Goal: Task Accomplishment & Management: Complete application form

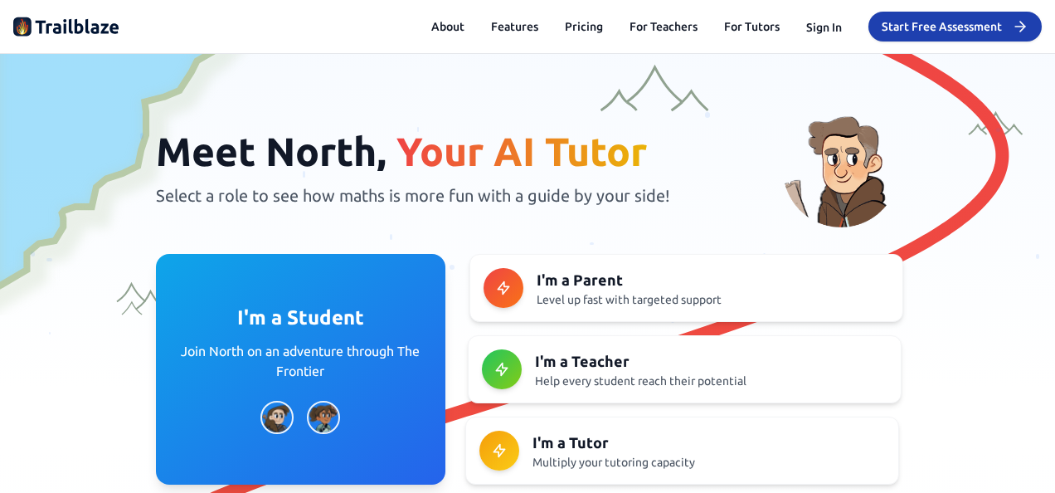
scroll to position [249, 0]
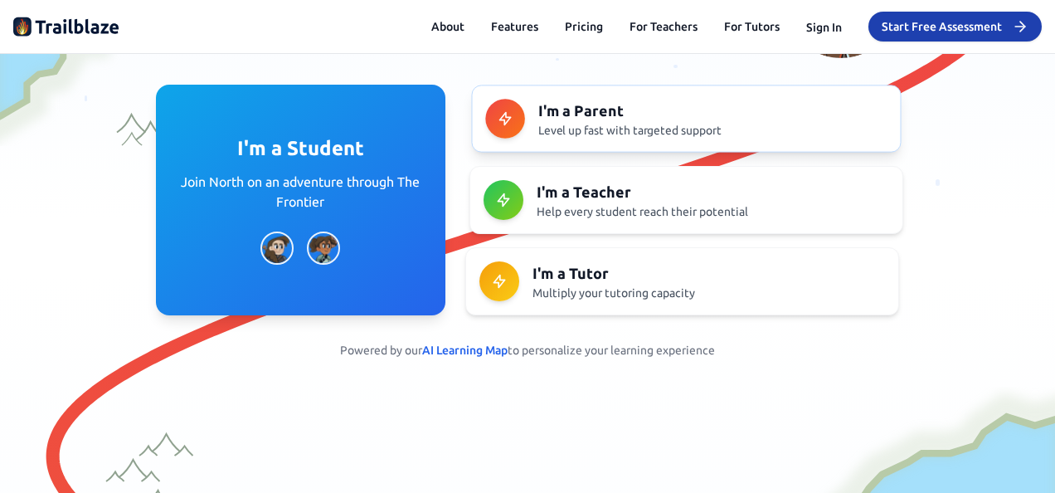
click at [599, 119] on h3 "I'm a Parent" at bounding box center [712, 110] width 349 height 23
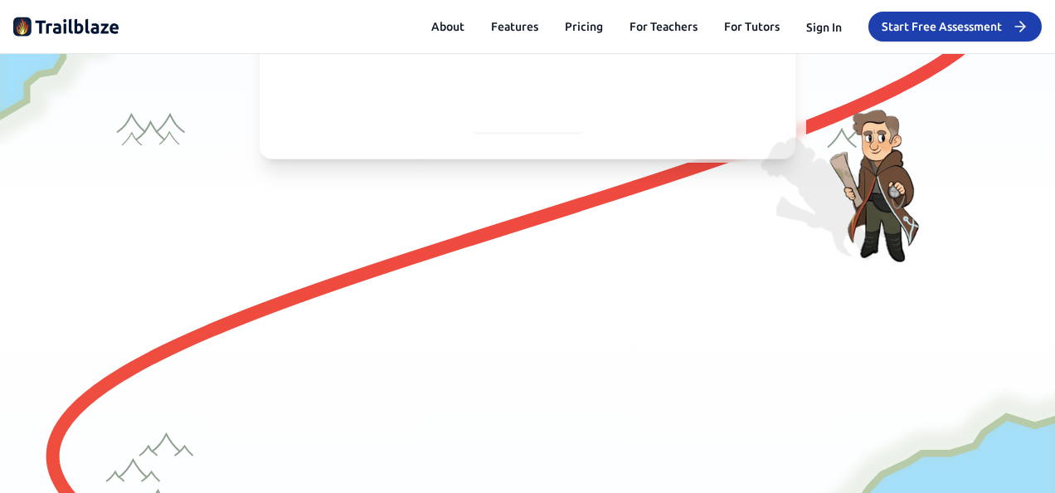
scroll to position [0, 0]
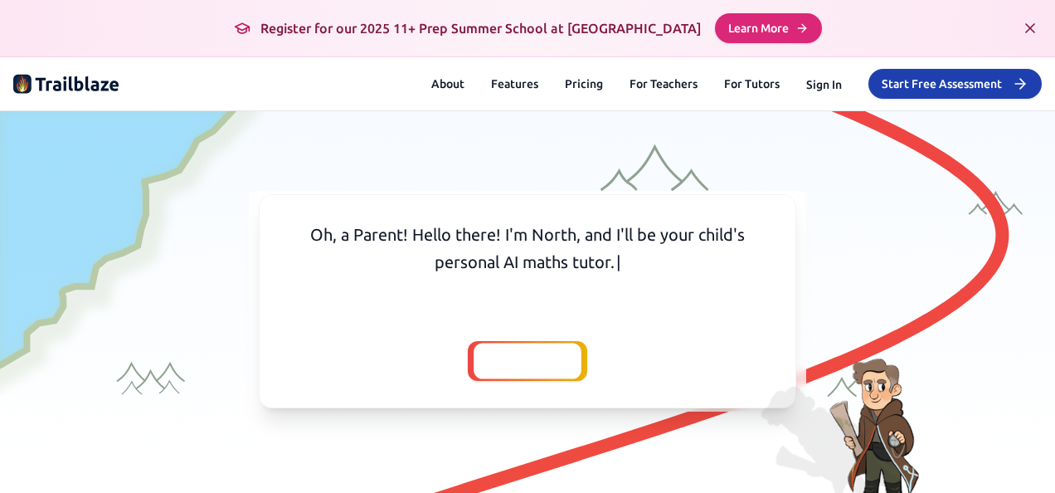
click at [1026, 27] on icon "Close banner" at bounding box center [1030, 28] width 8 height 8
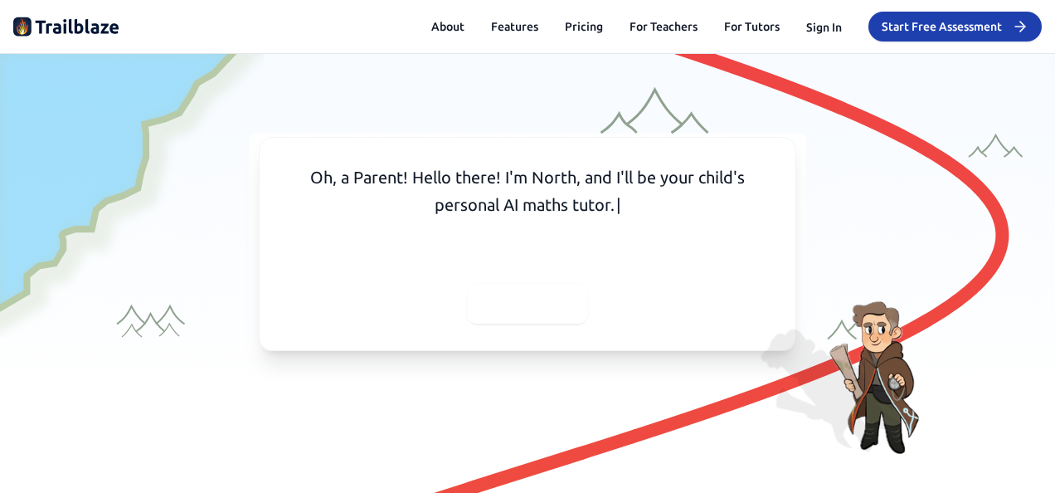
click at [518, 309] on span "Continue" at bounding box center [527, 303] width 66 height 23
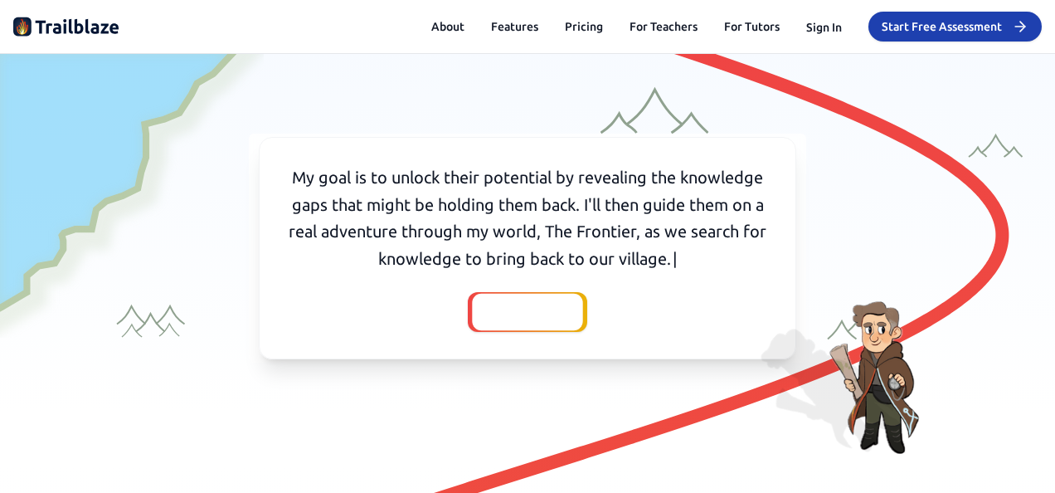
click at [521, 300] on span "Continue" at bounding box center [527, 311] width 66 height 23
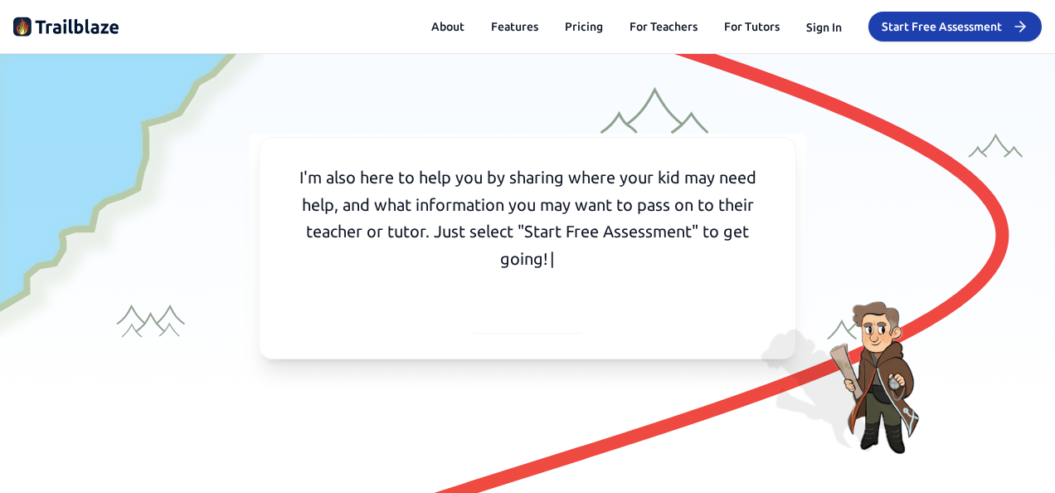
click at [523, 314] on span "Continue" at bounding box center [527, 311] width 66 height 23
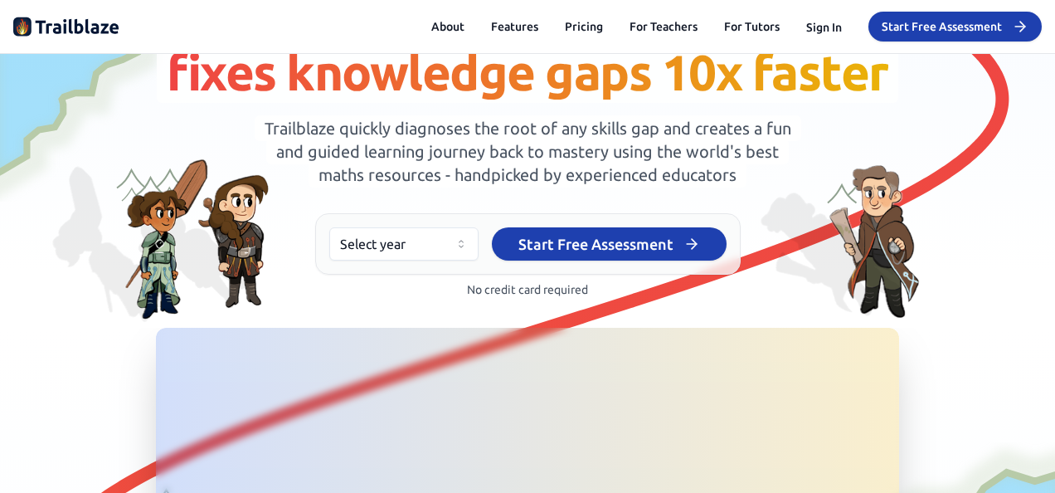
scroll to position [83, 0]
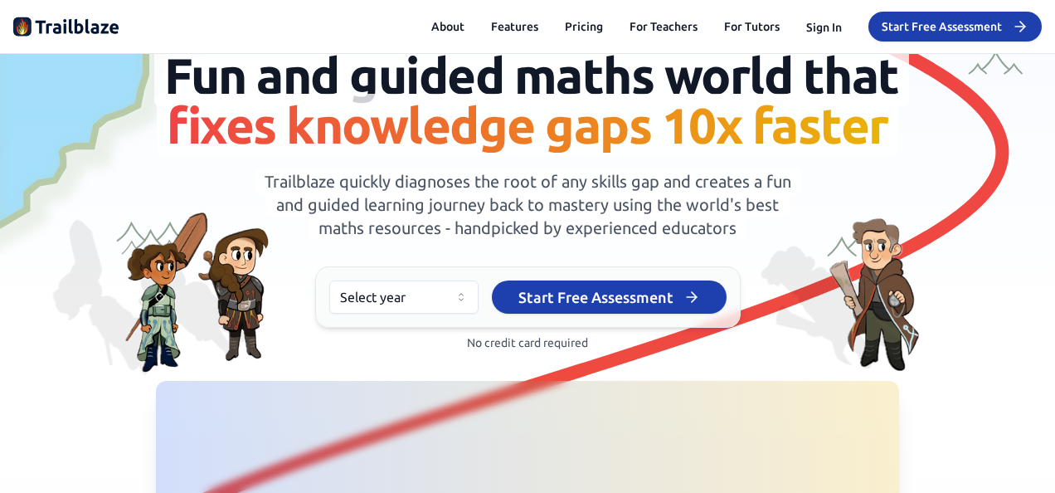
click at [451, 348] on html "We value your privacy We use cookies to enhance your browsing experience, serve…" at bounding box center [527, 246] width 1055 height 493
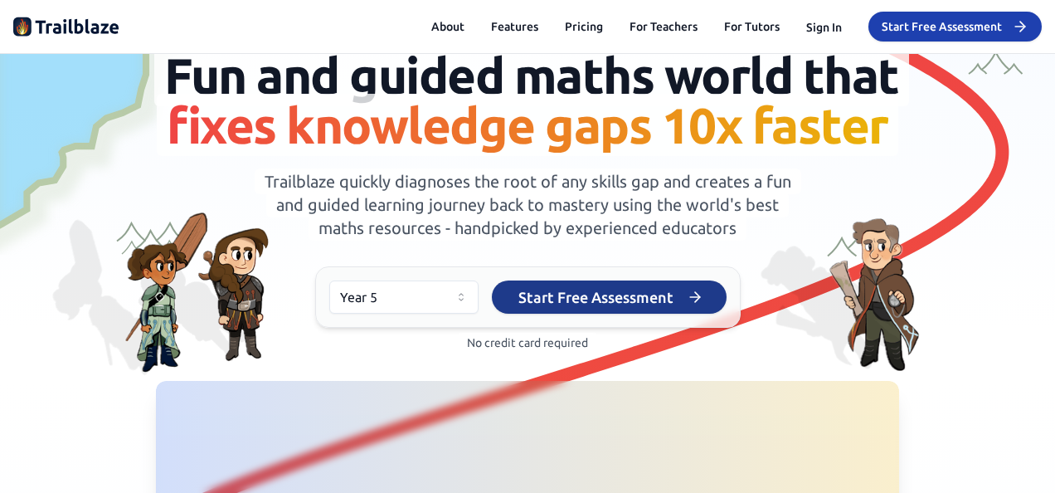
click at [625, 314] on button "Start Free Assessment" at bounding box center [609, 296] width 235 height 33
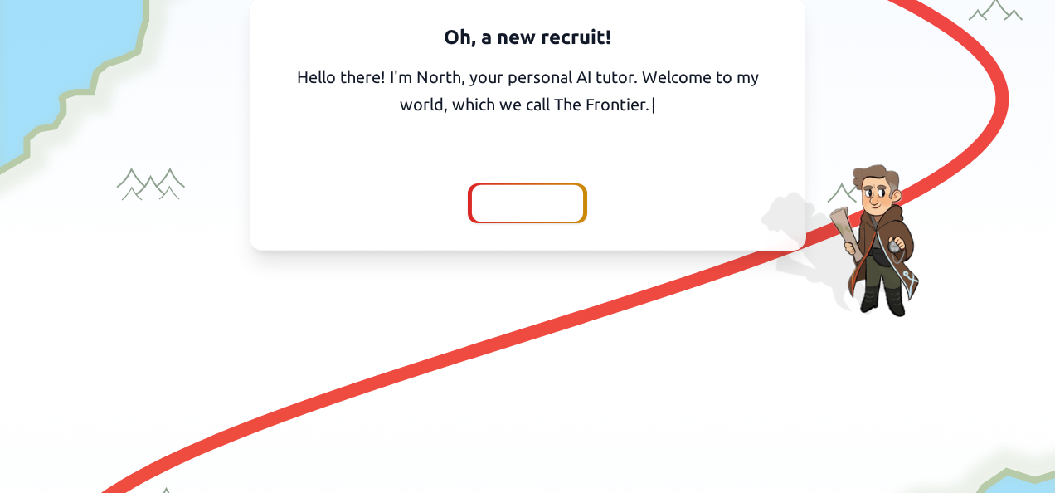
click at [523, 204] on span "Continue" at bounding box center [527, 203] width 66 height 23
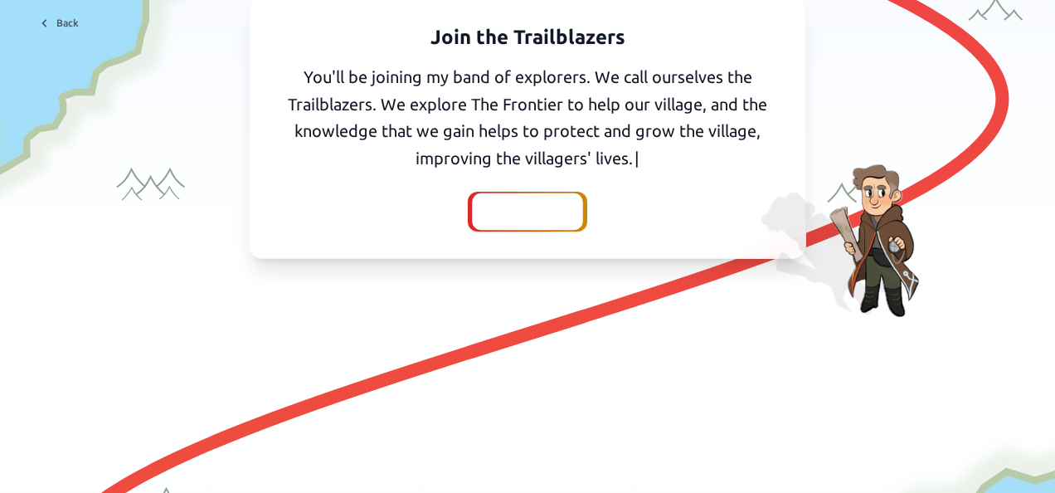
click at [523, 203] on span "Continue" at bounding box center [527, 211] width 66 height 23
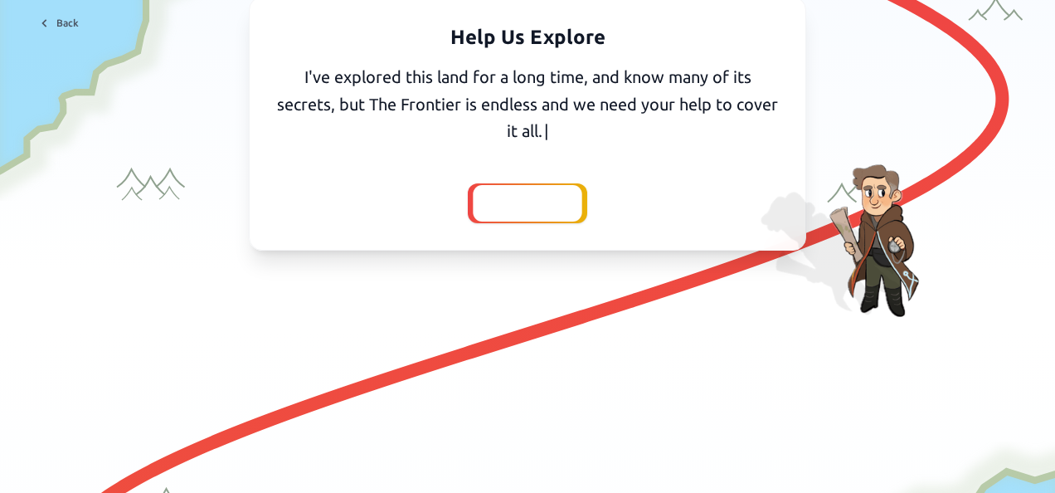
click at [523, 204] on span "Continue" at bounding box center [527, 203] width 66 height 23
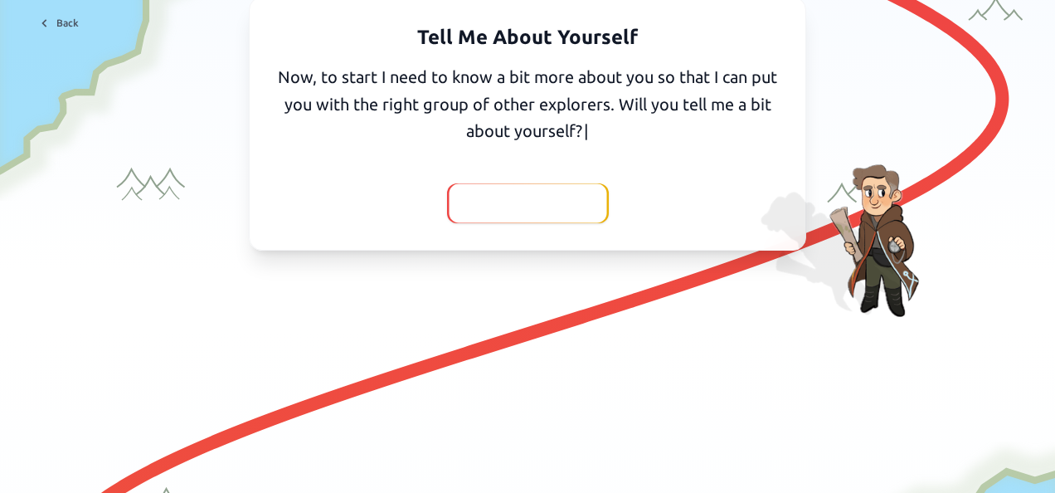
click at [523, 204] on span "Yes, I'll tell you" at bounding box center [528, 203] width 109 height 23
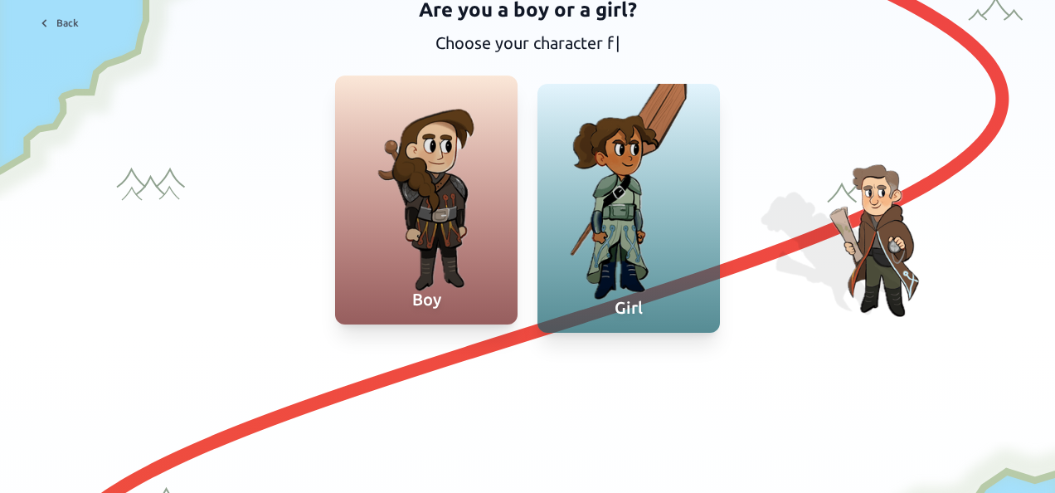
click at [450, 227] on div at bounding box center [426, 199] width 182 height 249
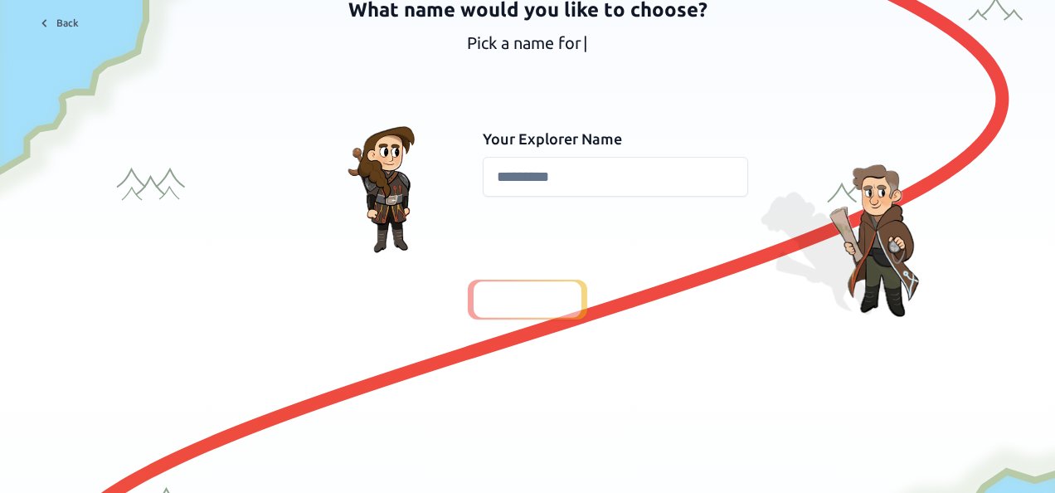
click at [536, 177] on input at bounding box center [615, 177] width 265 height 40
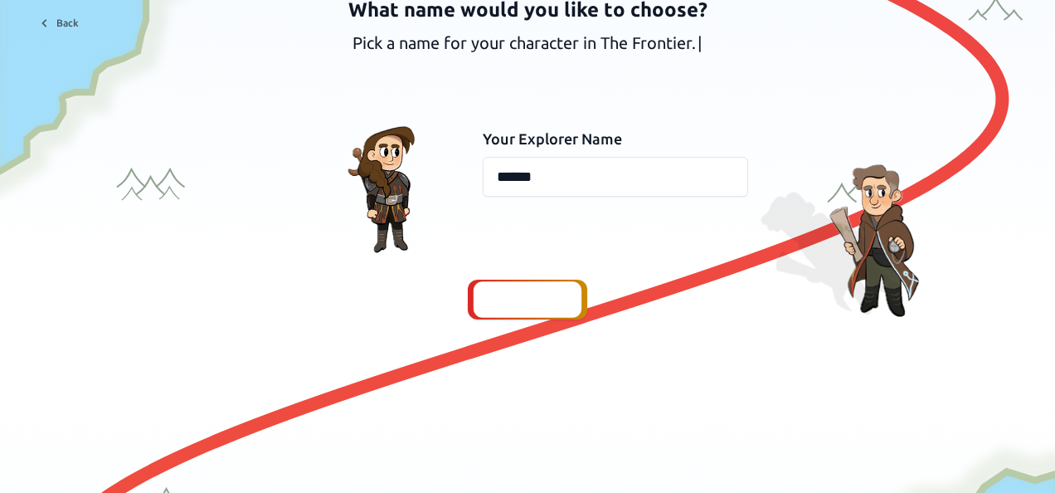
type input "******"
click at [527, 292] on span "Continue" at bounding box center [527, 299] width 66 height 23
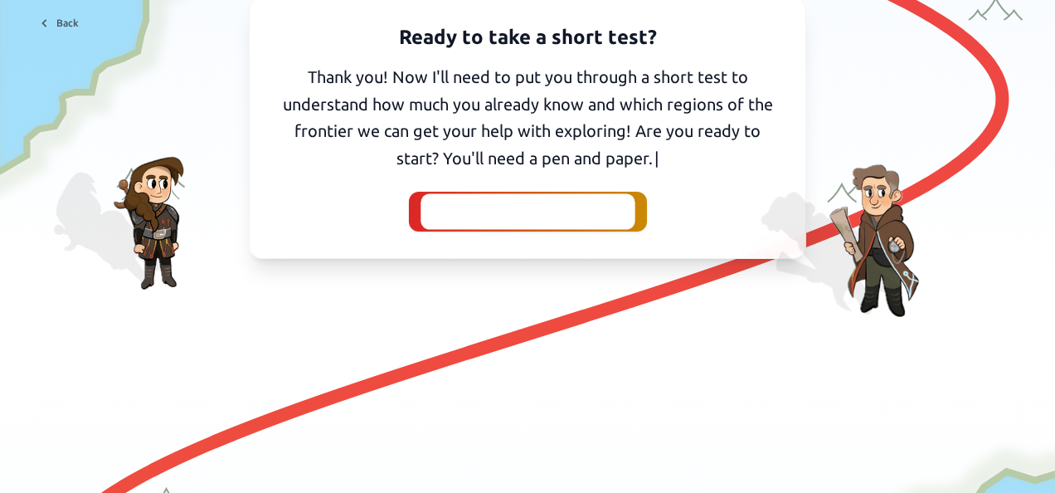
click at [428, 213] on div at bounding box center [527, 211] width 214 height 36
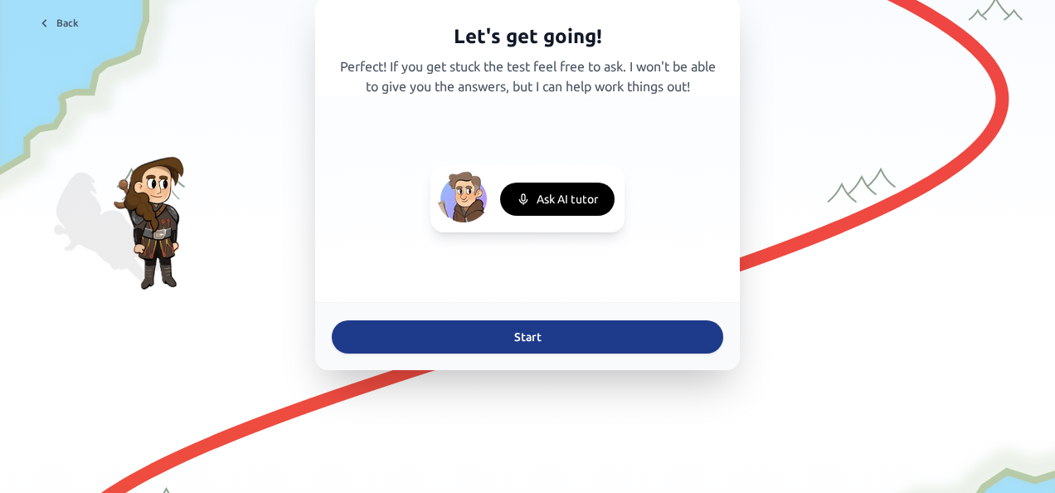
click at [546, 335] on button "Start" at bounding box center [527, 336] width 391 height 33
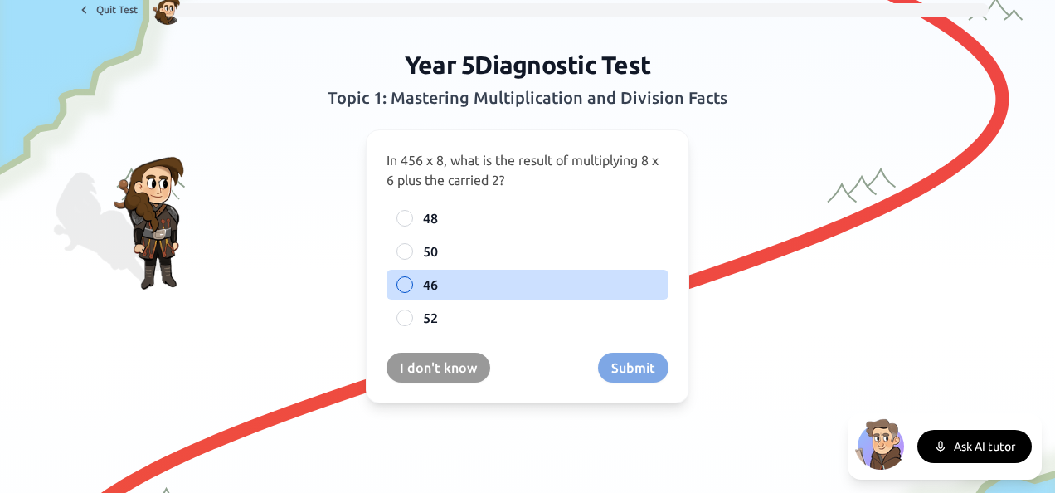
click at [403, 284] on div at bounding box center [404, 284] width 17 height 17
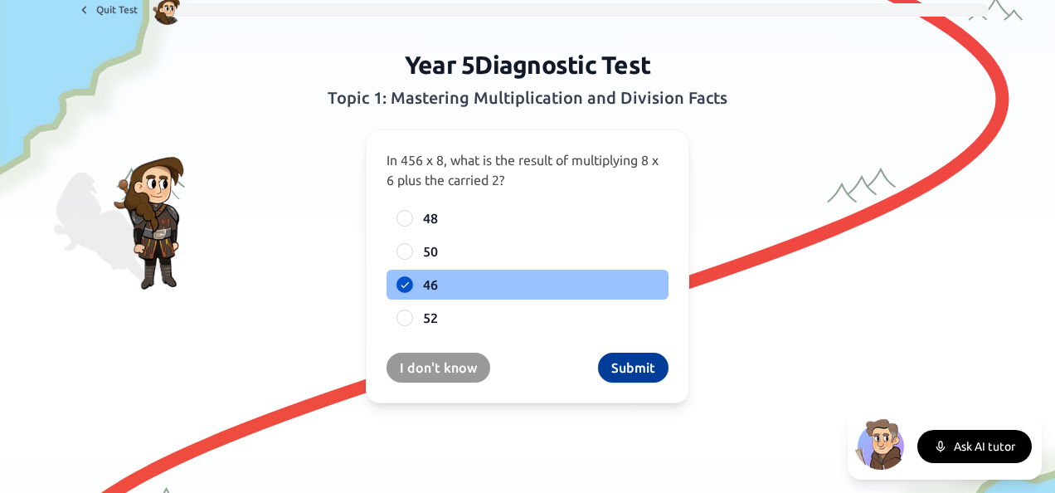
click at [634, 373] on button "Submit" at bounding box center [633, 367] width 70 height 30
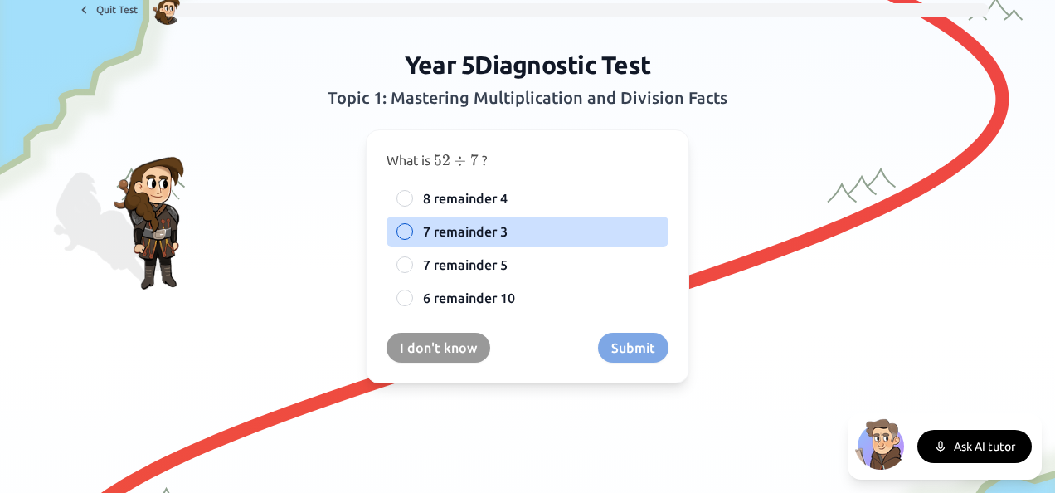
click at [396, 225] on div at bounding box center [404, 231] width 17 height 17
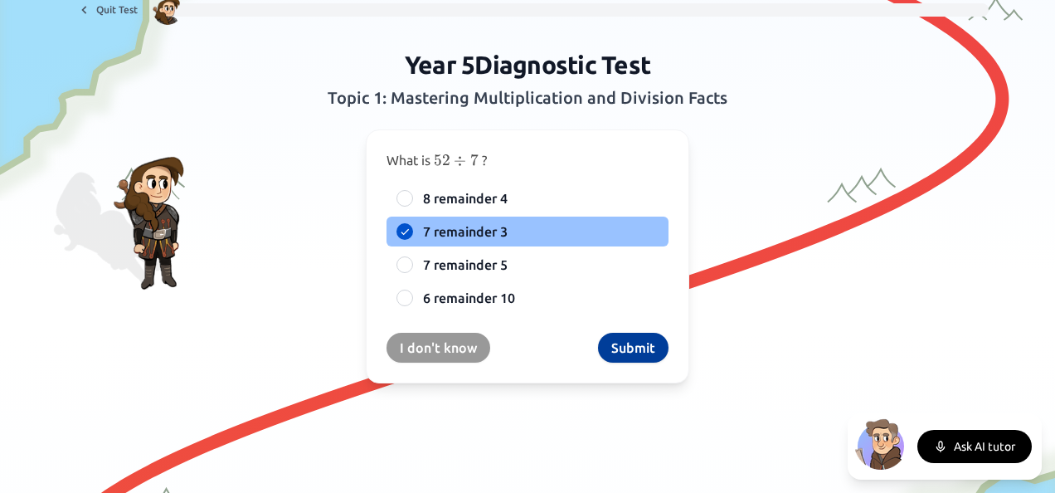
click at [654, 345] on button "Submit" at bounding box center [633, 348] width 70 height 30
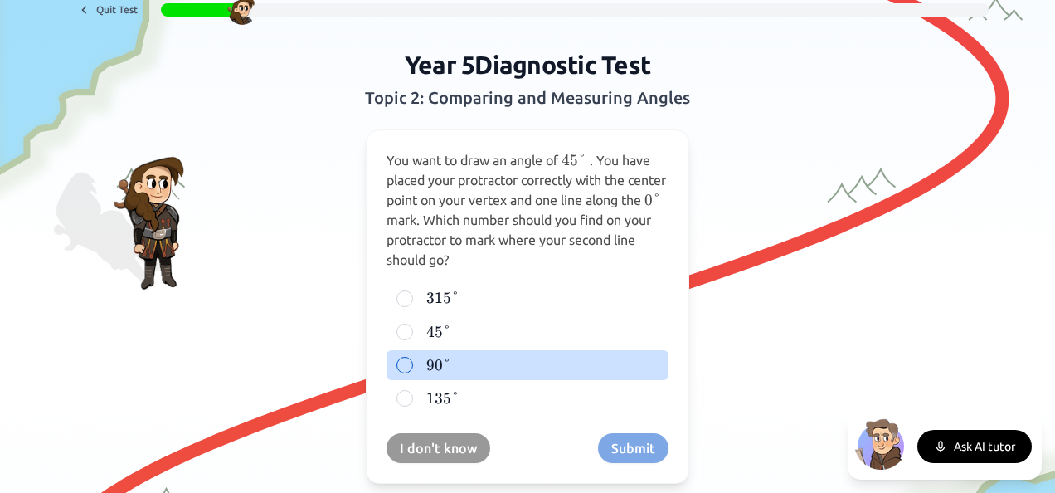
click at [396, 360] on div at bounding box center [404, 365] width 17 height 17
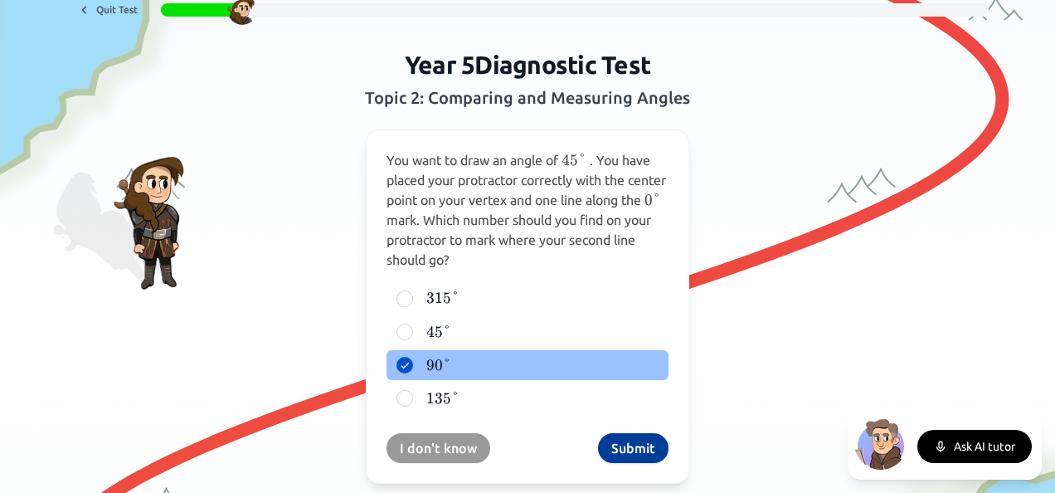
click at [647, 454] on button "Submit" at bounding box center [633, 448] width 70 height 30
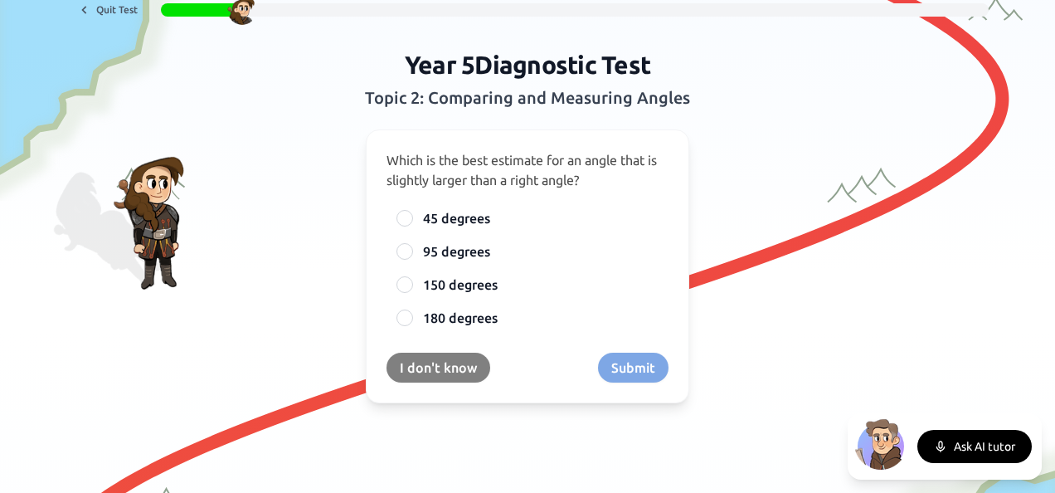
click at [416, 367] on button "I don't know" at bounding box center [438, 367] width 104 height 30
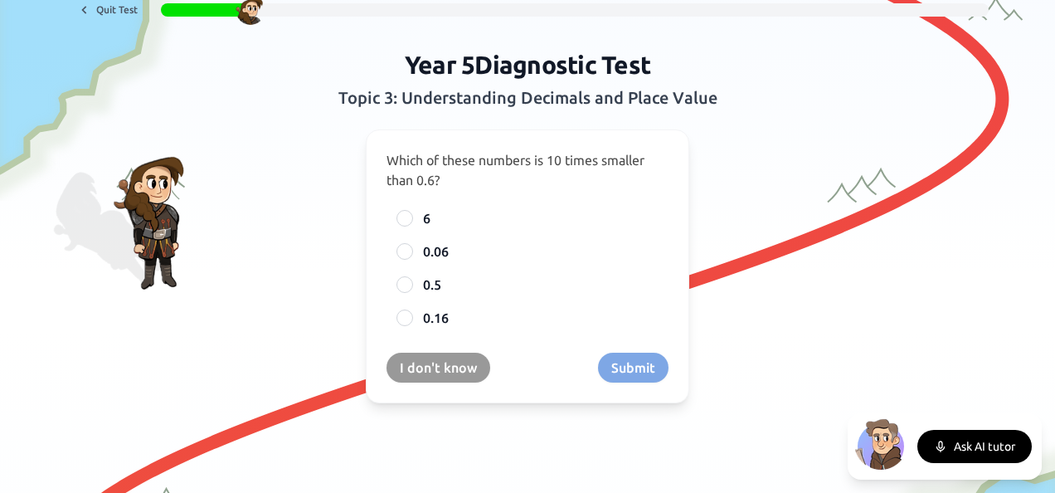
click at [416, 367] on button "I don't know" at bounding box center [438, 367] width 104 height 30
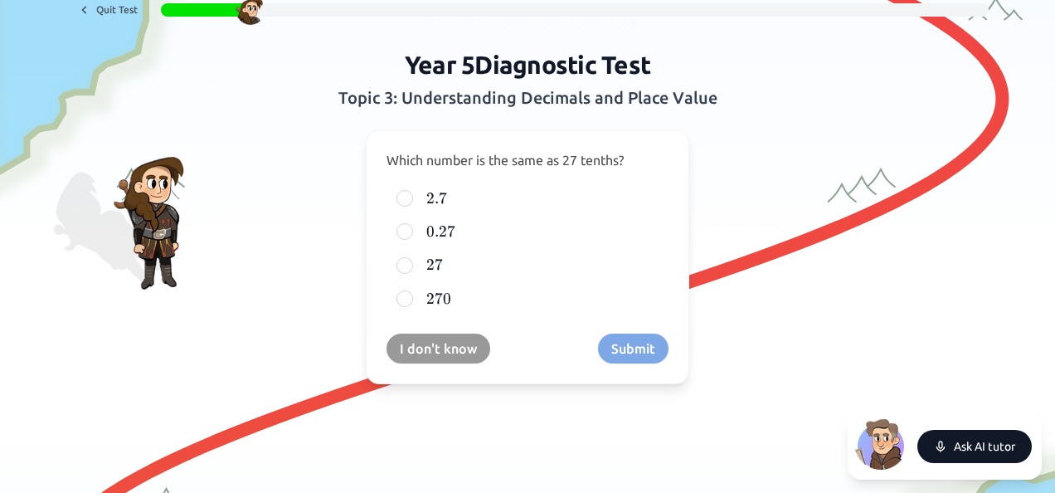
click at [990, 445] on button "Ask AI tutor" at bounding box center [974, 446] width 114 height 33
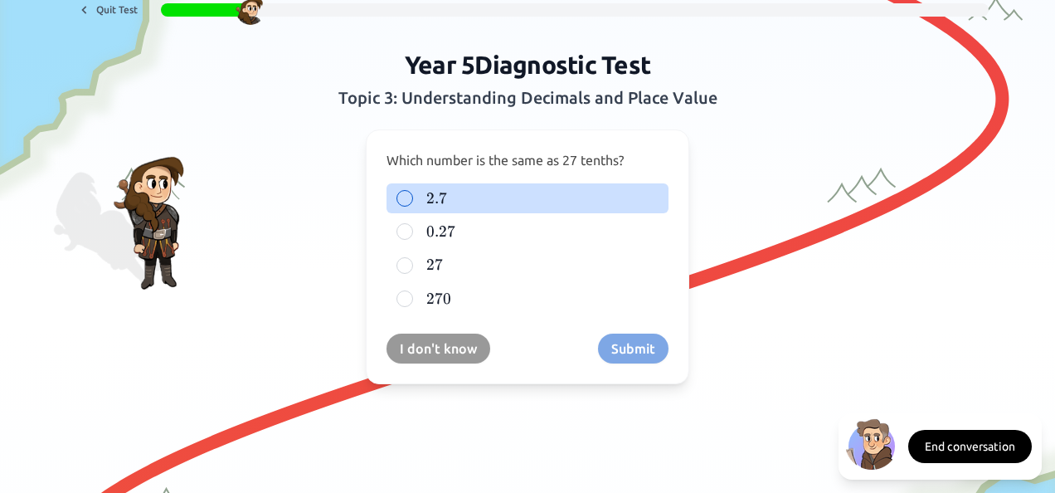
click at [402, 194] on div at bounding box center [404, 198] width 17 height 17
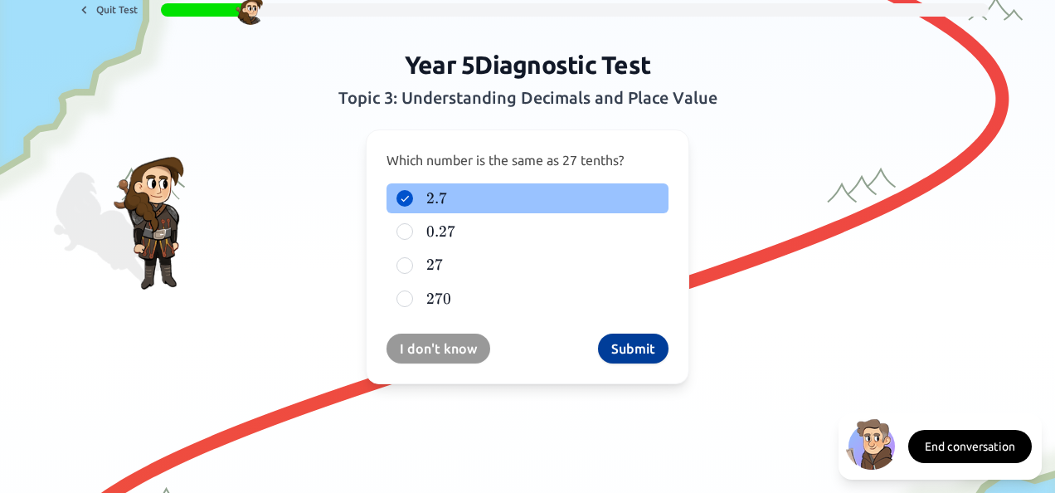
click at [629, 351] on button "Submit" at bounding box center [633, 348] width 70 height 30
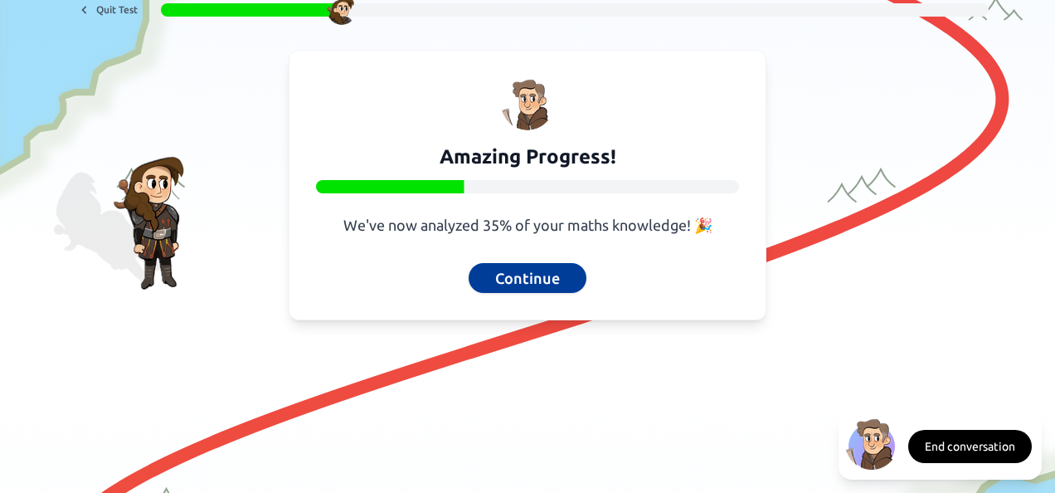
click at [543, 279] on button "Continue" at bounding box center [528, 278] width 118 height 30
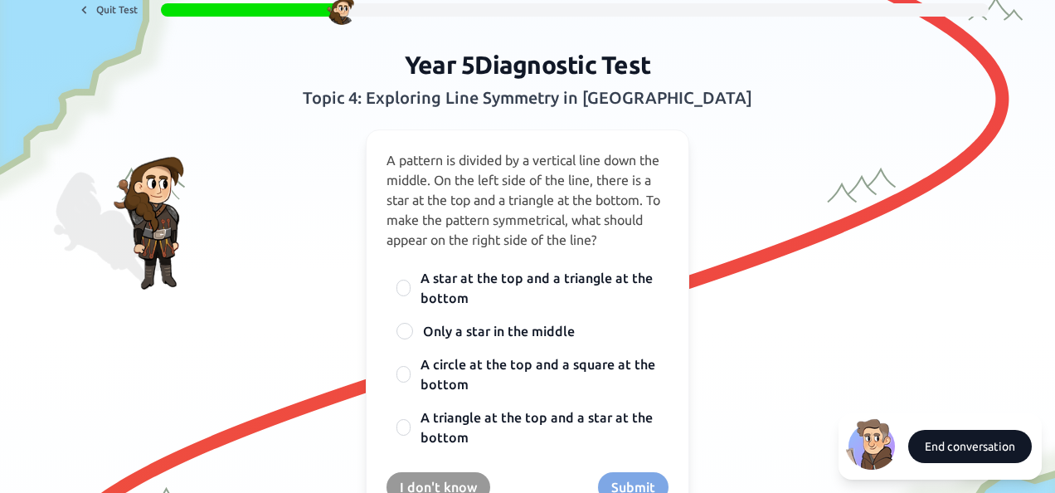
click at [985, 443] on button "End conversation" at bounding box center [970, 446] width 124 height 33
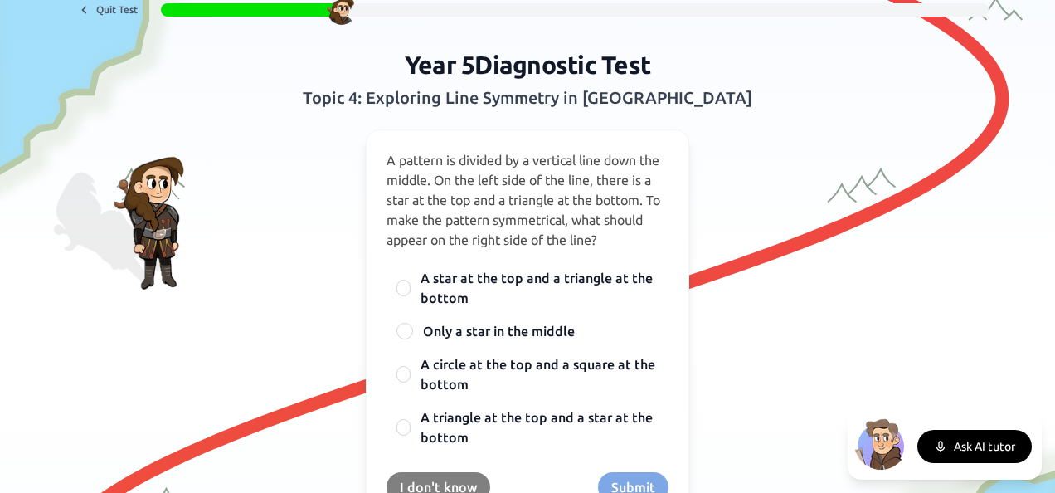
click at [431, 484] on button "I don't know" at bounding box center [438, 487] width 104 height 30
